Goal: Task Accomplishment & Management: Manage account settings

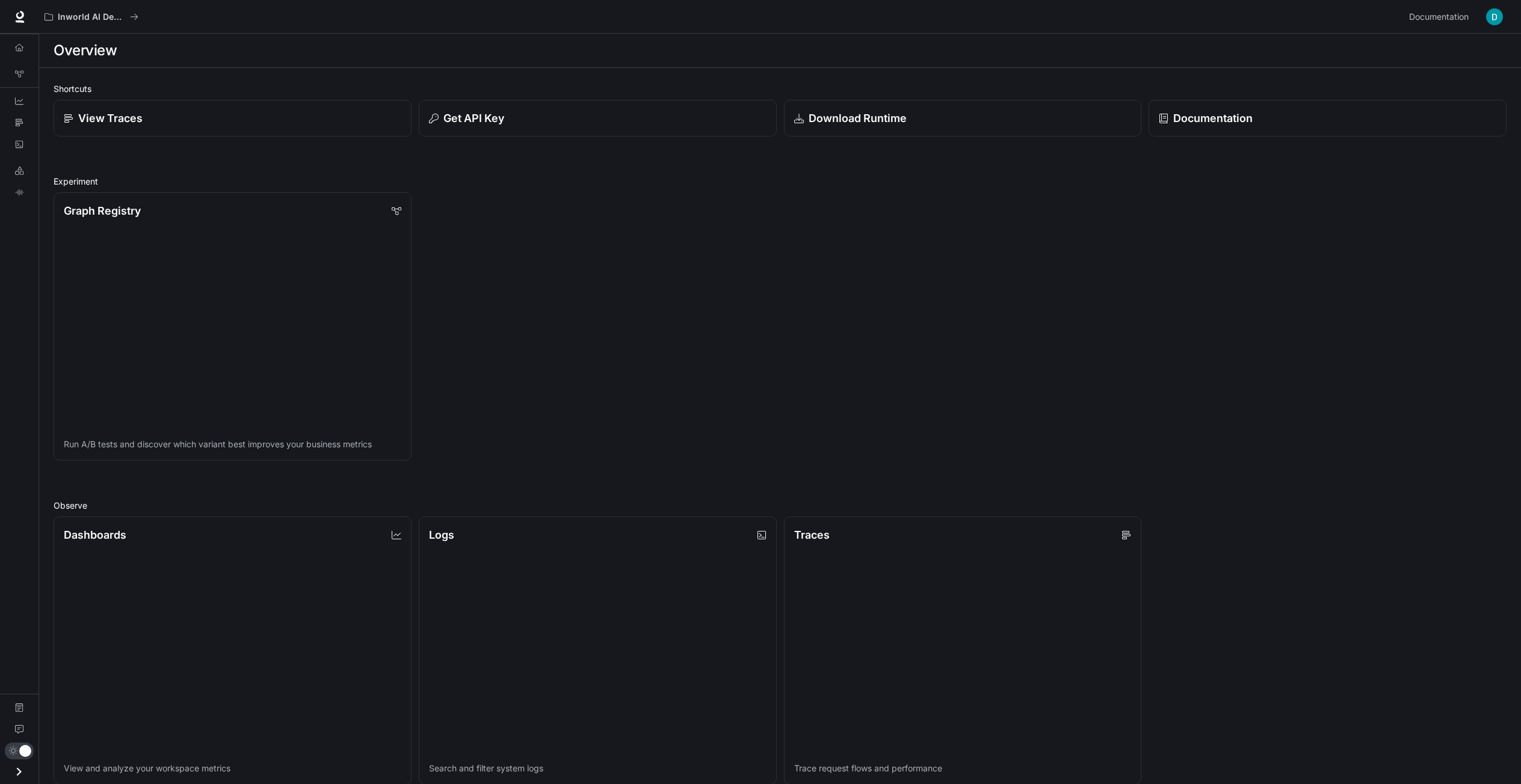
click at [1500, 17] on img "button" at bounding box center [1494, 17] width 17 height 17
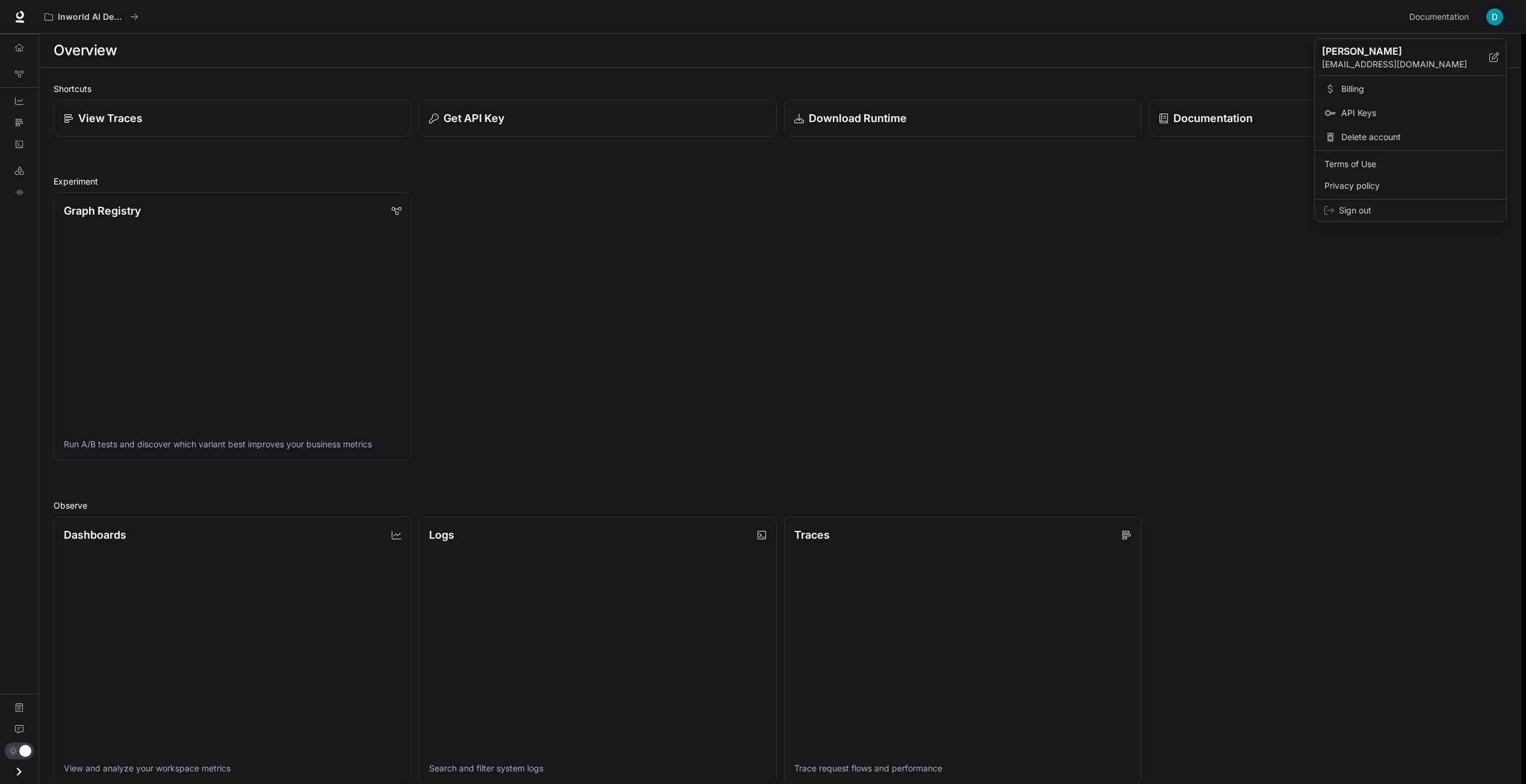
click at [1375, 88] on span "Billing" at bounding box center [1418, 89] width 155 height 12
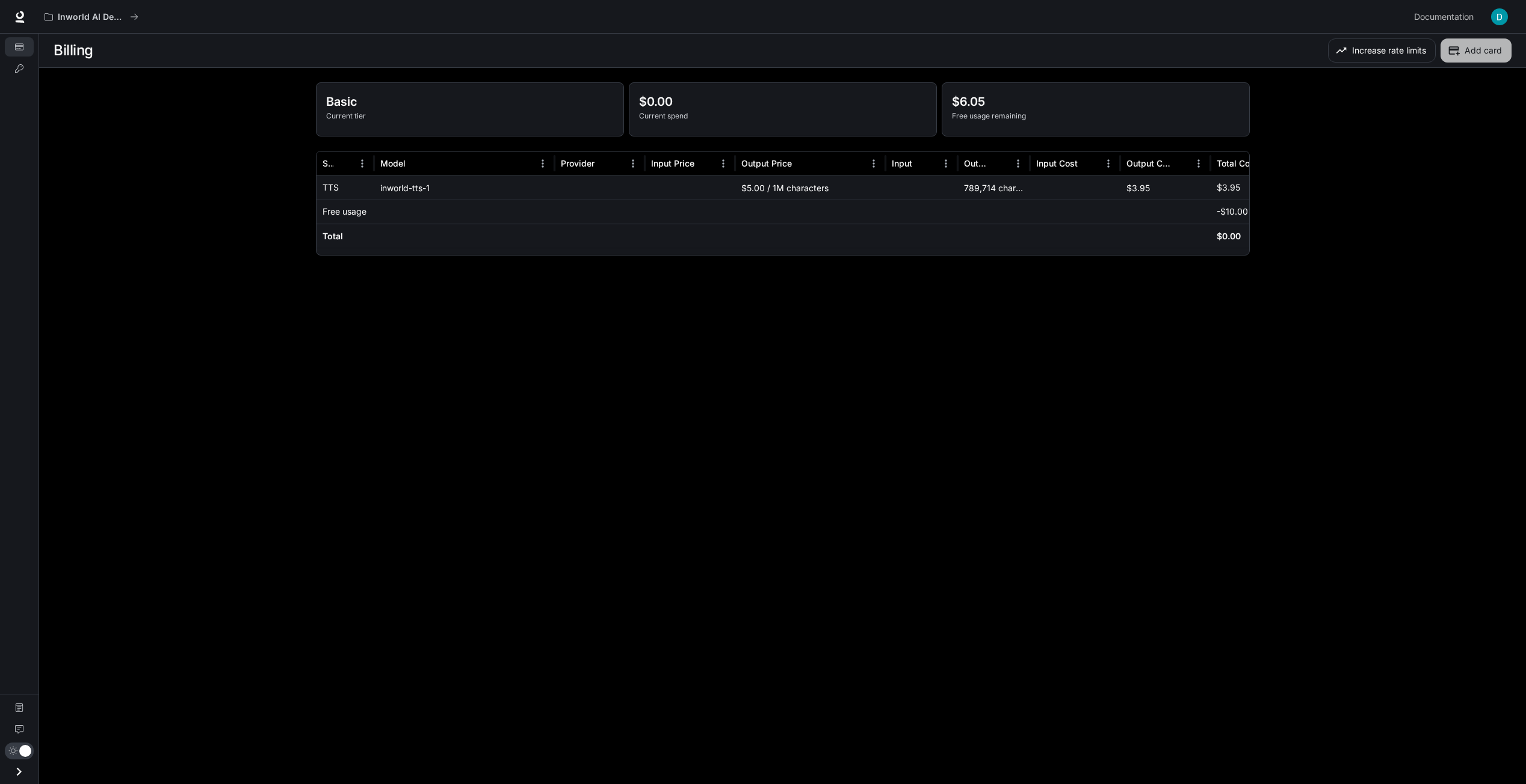
click at [1475, 47] on button "Add card" at bounding box center [1476, 50] width 71 height 24
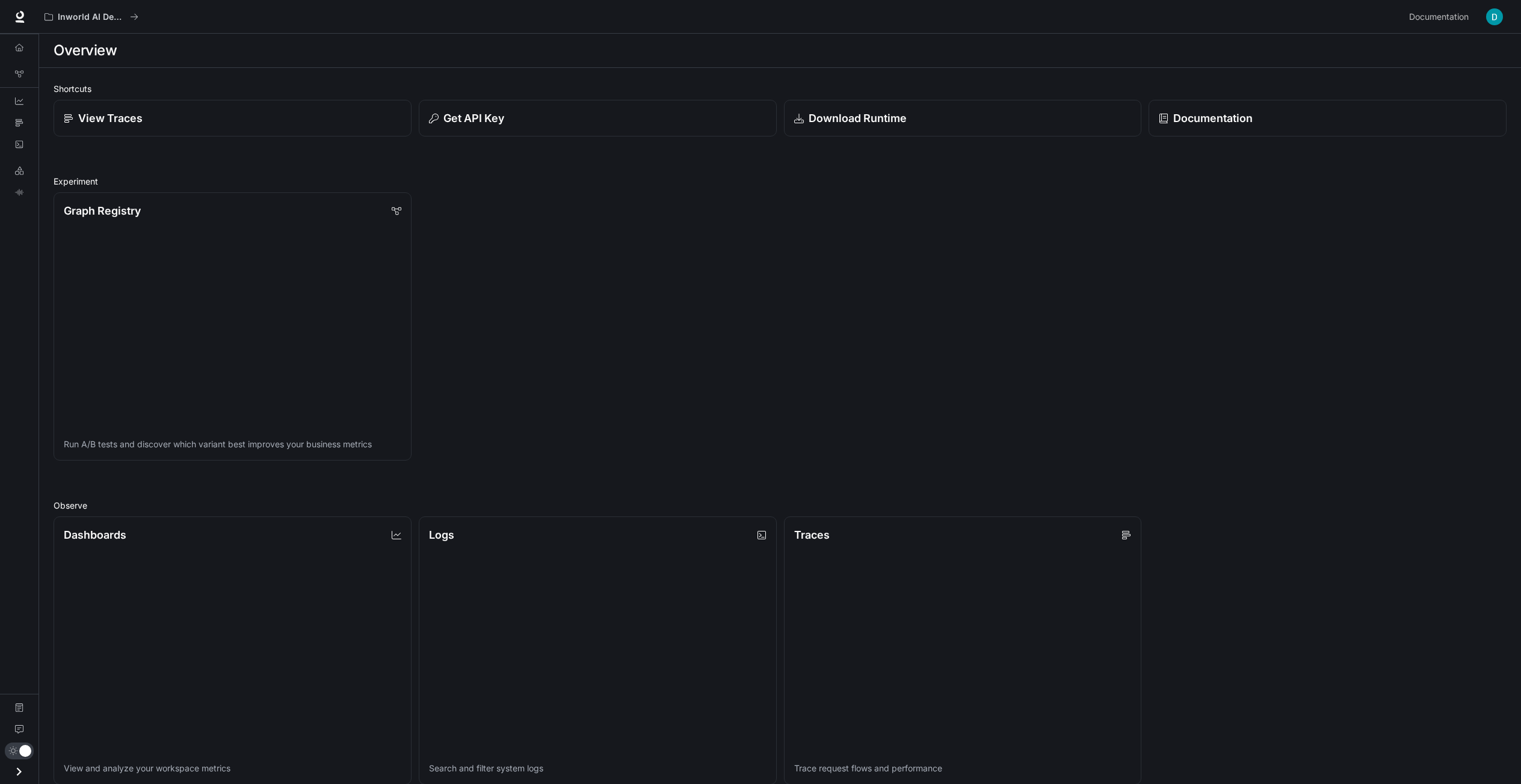
click at [1341, 198] on div "Graph Registry Run A/B tests and discover which variant best improves your busi…" at bounding box center [776, 323] width 1460 height 275
click at [1497, 22] on img "button" at bounding box center [1494, 17] width 17 height 17
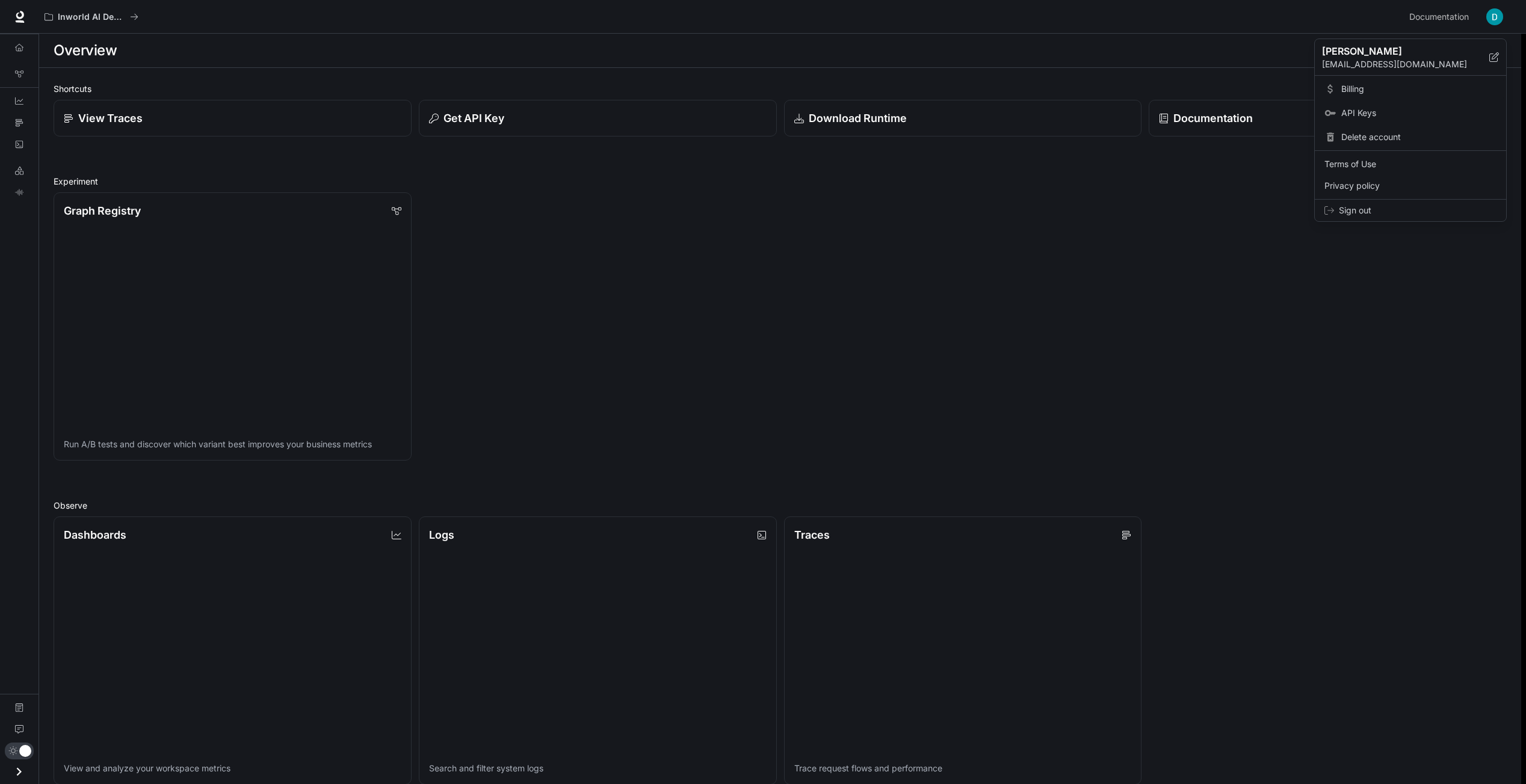
click at [1373, 94] on span "Billing" at bounding box center [1418, 89] width 155 height 12
